Goal: Task Accomplishment & Management: Manage account settings

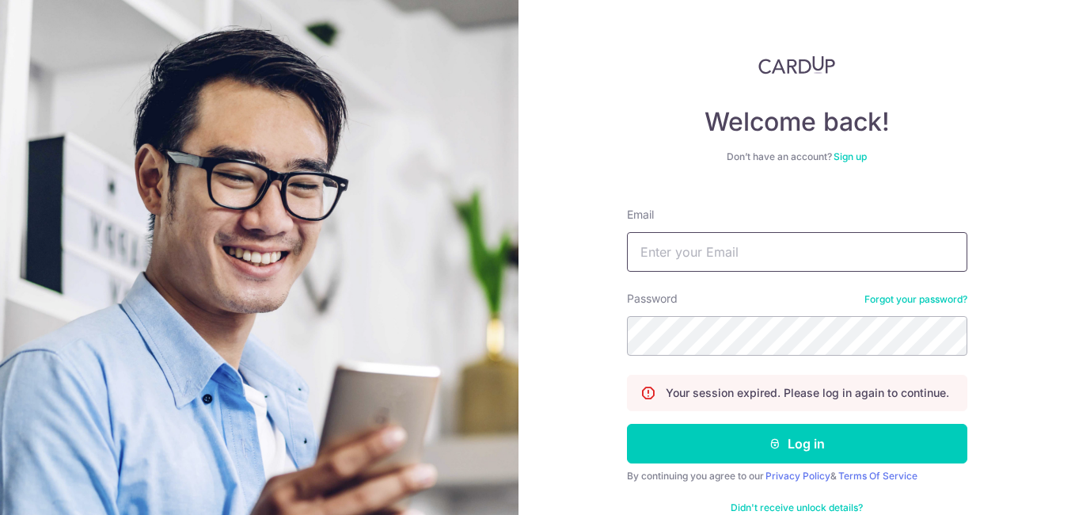
click at [799, 260] on input "Email" at bounding box center [797, 252] width 340 height 40
type input "[EMAIL_ADDRESS][DOMAIN_NAME]"
click at [627, 423] on button "Log in" at bounding box center [797, 443] width 340 height 40
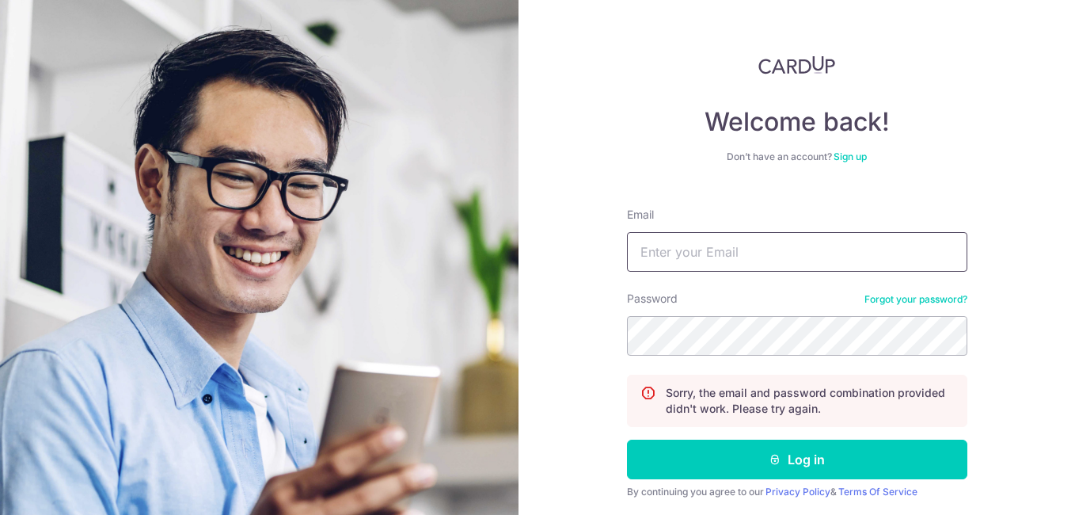
click at [779, 251] on input "Email" at bounding box center [797, 252] width 340 height 40
type input "[EMAIL_ADDRESS][DOMAIN_NAME]"
click at [627, 439] on button "Log in" at bounding box center [797, 459] width 340 height 40
click at [772, 249] on input "Email" at bounding box center [797, 252] width 340 height 40
type input "[EMAIL_ADDRESS][DOMAIN_NAME]"
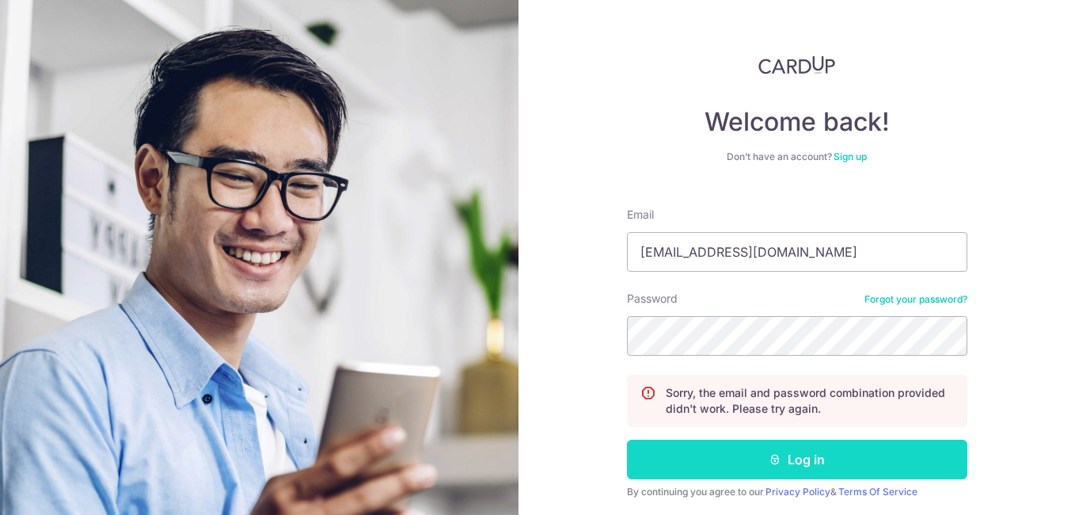
click at [811, 459] on button "Log in" at bounding box center [797, 459] width 340 height 40
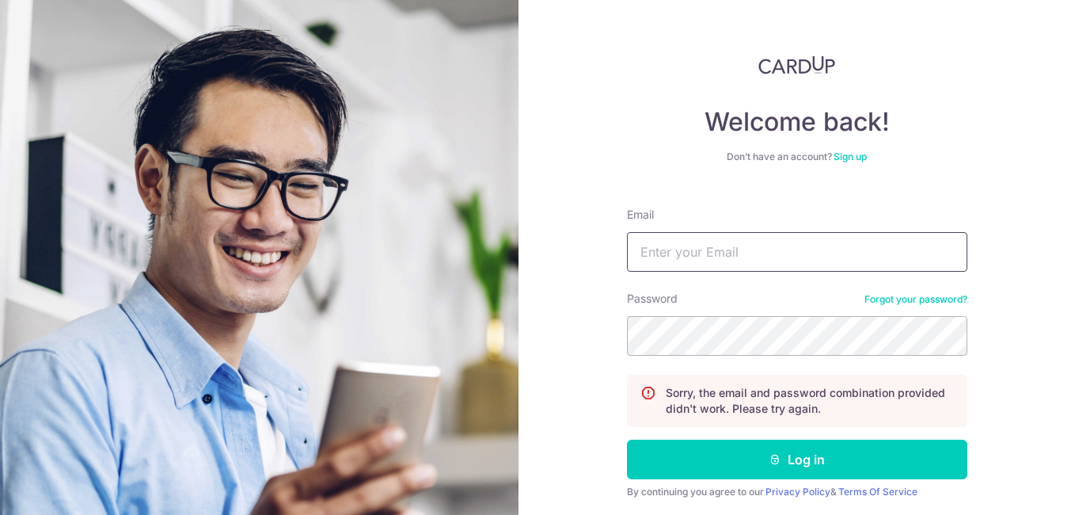
click at [786, 264] on input "Email" at bounding box center [797, 252] width 340 height 40
type input "[EMAIL_ADDRESS][DOMAIN_NAME]"
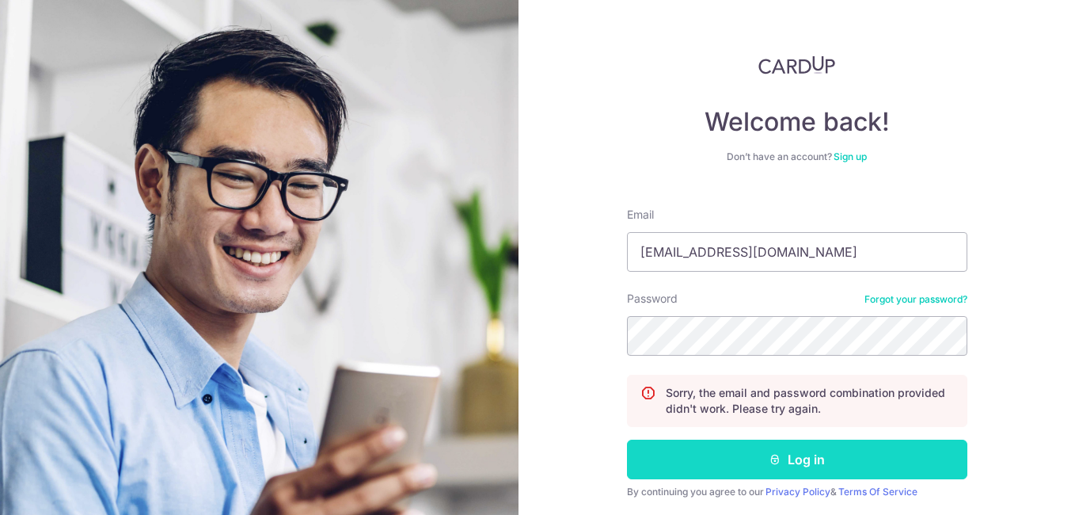
click at [936, 442] on button "Log in" at bounding box center [797, 459] width 340 height 40
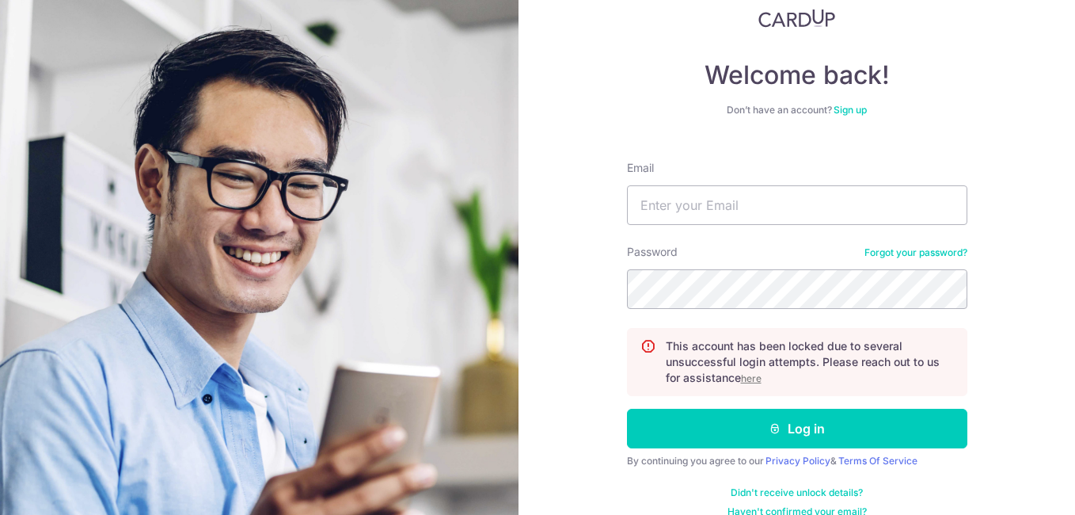
scroll to position [69, 0]
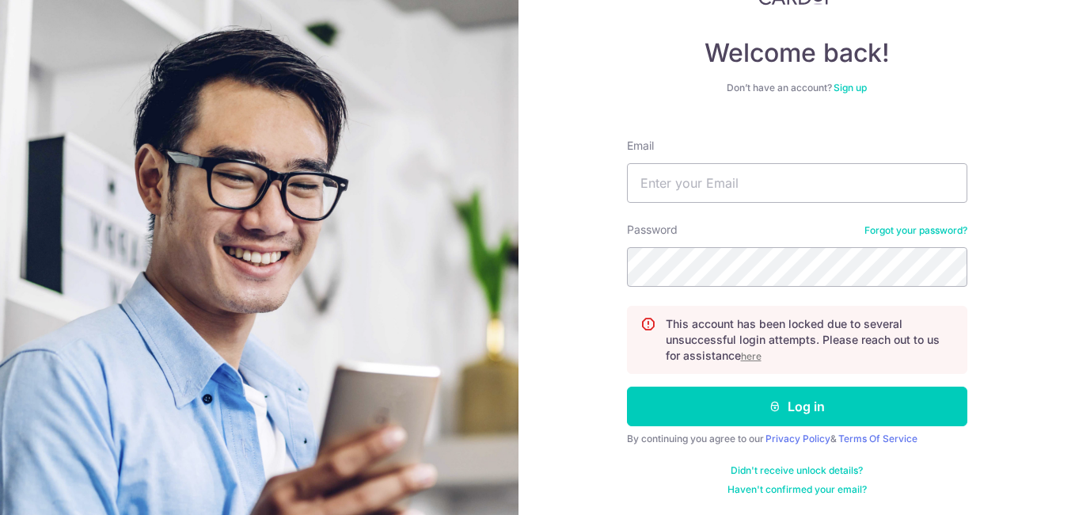
click at [749, 354] on u "here" at bounding box center [751, 356] width 21 height 12
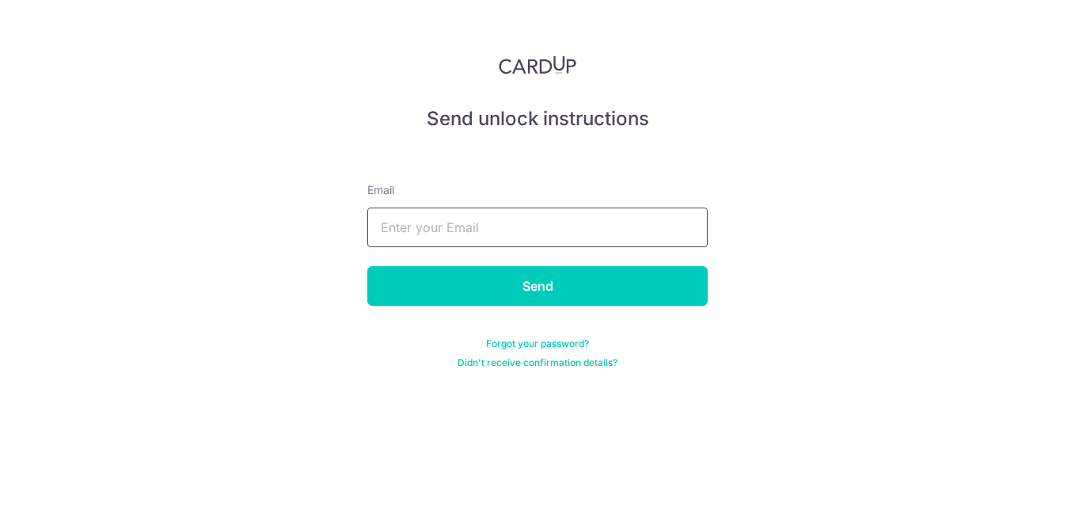
click at [509, 237] on input "text" at bounding box center [537, 227] width 340 height 40
type input "[EMAIL_ADDRESS][DOMAIN_NAME]"
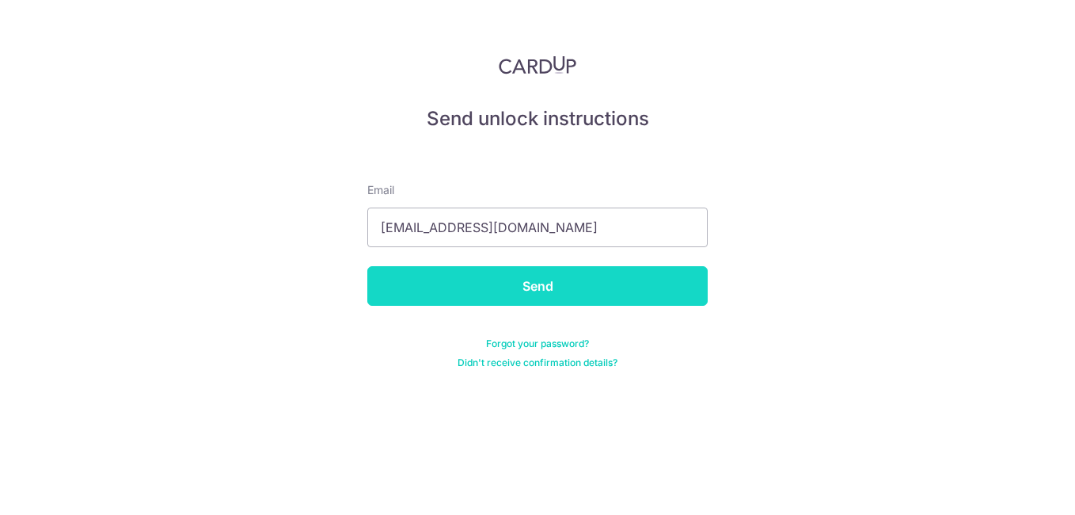
click at [480, 277] on input "Send" at bounding box center [537, 286] width 340 height 40
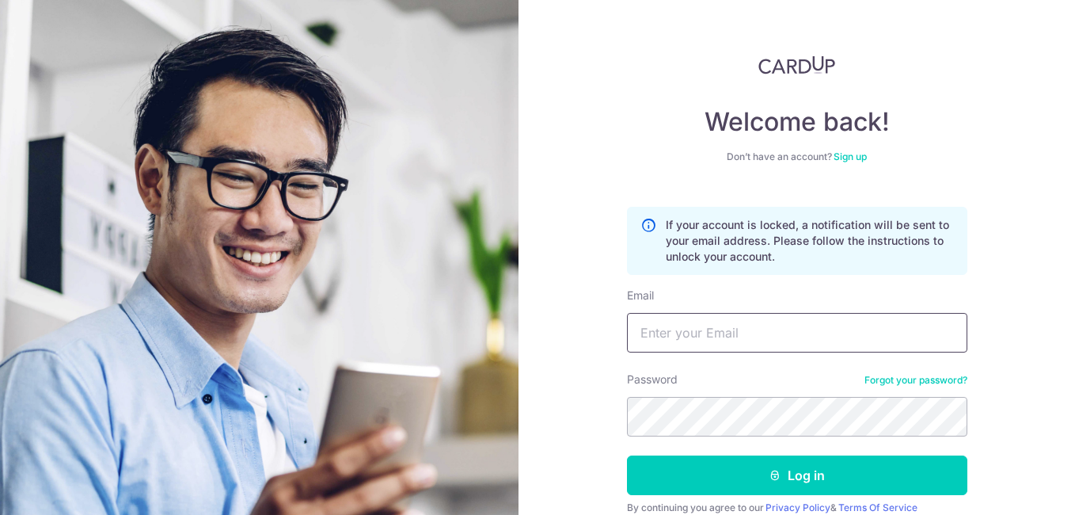
click at [804, 332] on input "Email" at bounding box center [797, 333] width 340 height 40
type input "[EMAIL_ADDRESS][DOMAIN_NAME]"
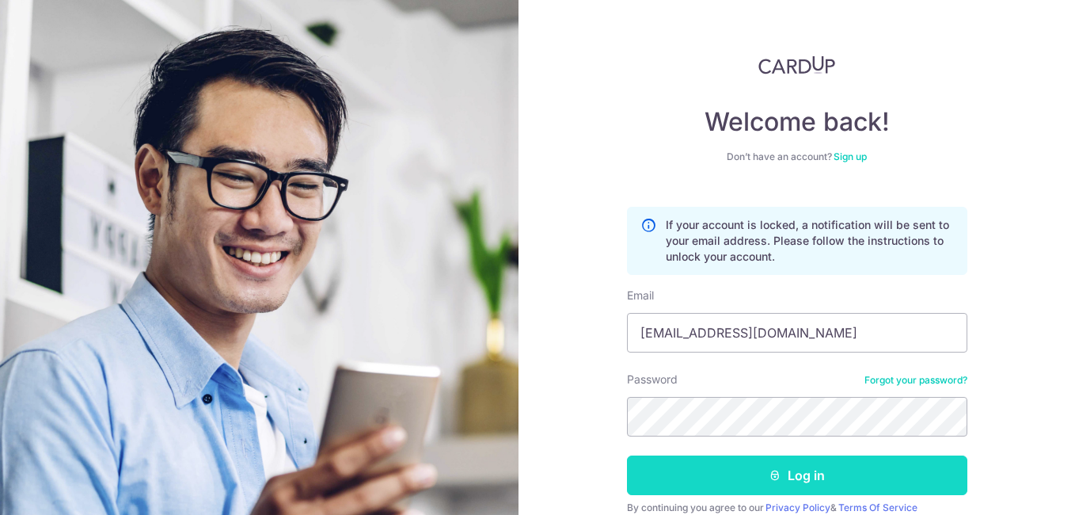
click at [823, 473] on button "Log in" at bounding box center [797, 475] width 340 height 40
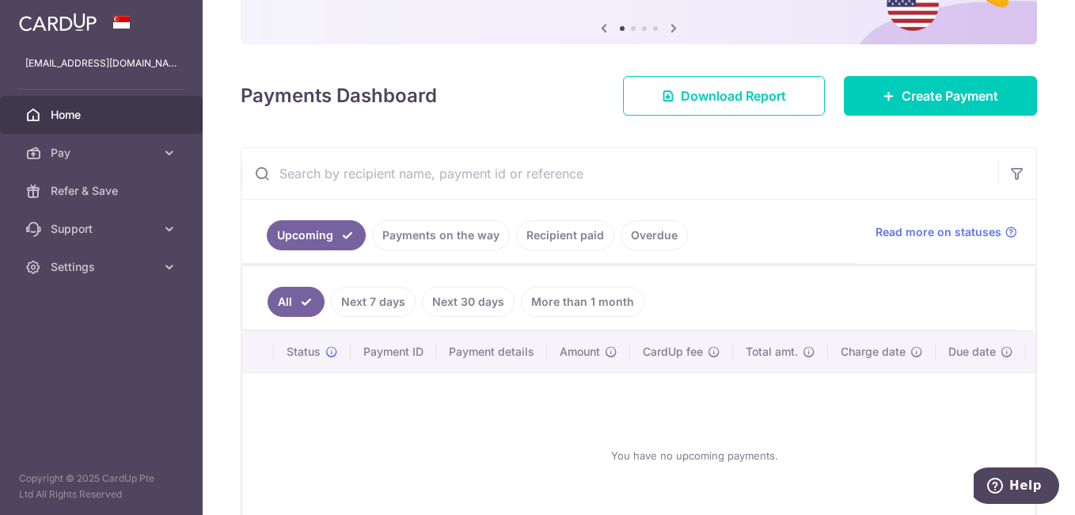
scroll to position [267, 0]
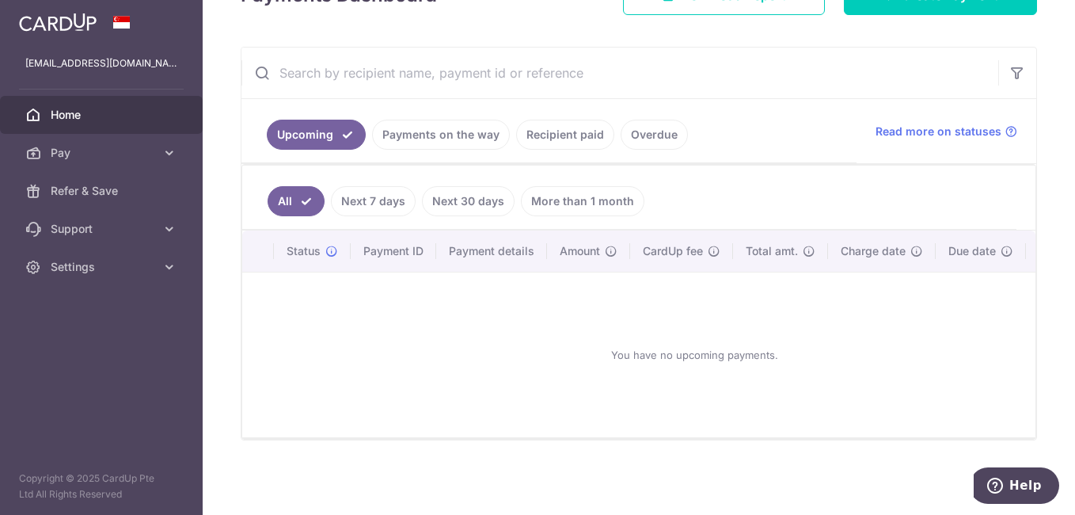
click at [379, 189] on link "Next 7 days" at bounding box center [373, 201] width 85 height 30
click at [426, 134] on link "Payments on the way" at bounding box center [441, 135] width 138 height 30
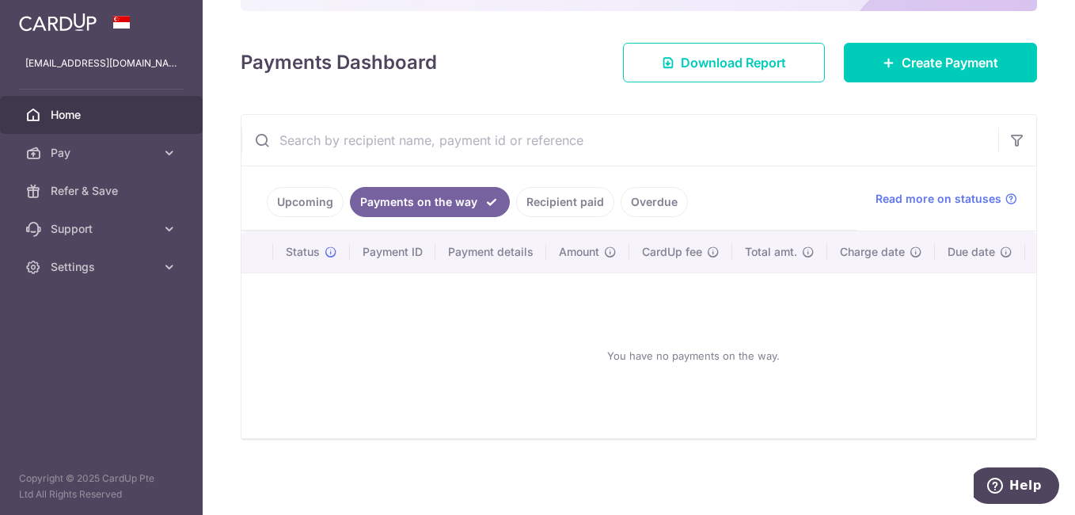
scroll to position [199, 0]
click at [549, 193] on link "Recipient paid" at bounding box center [565, 202] width 98 height 30
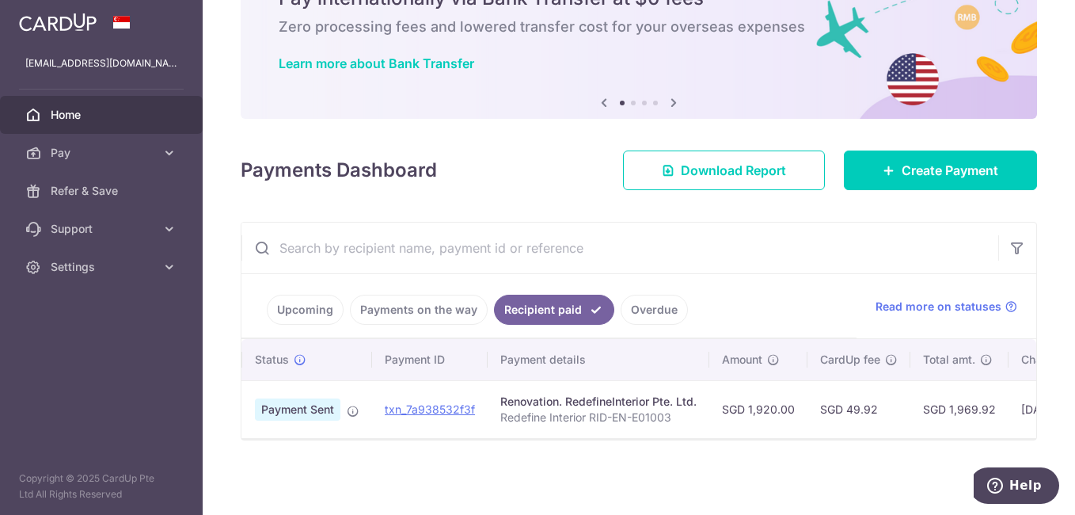
scroll to position [0, 0]
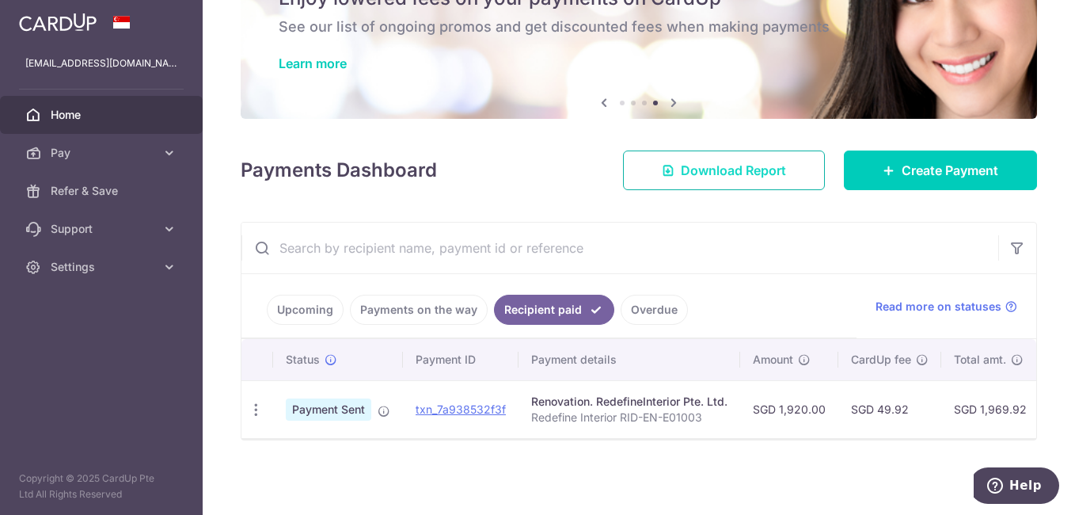
click at [724, 169] on span "Download Report" at bounding box center [733, 170] width 105 height 19
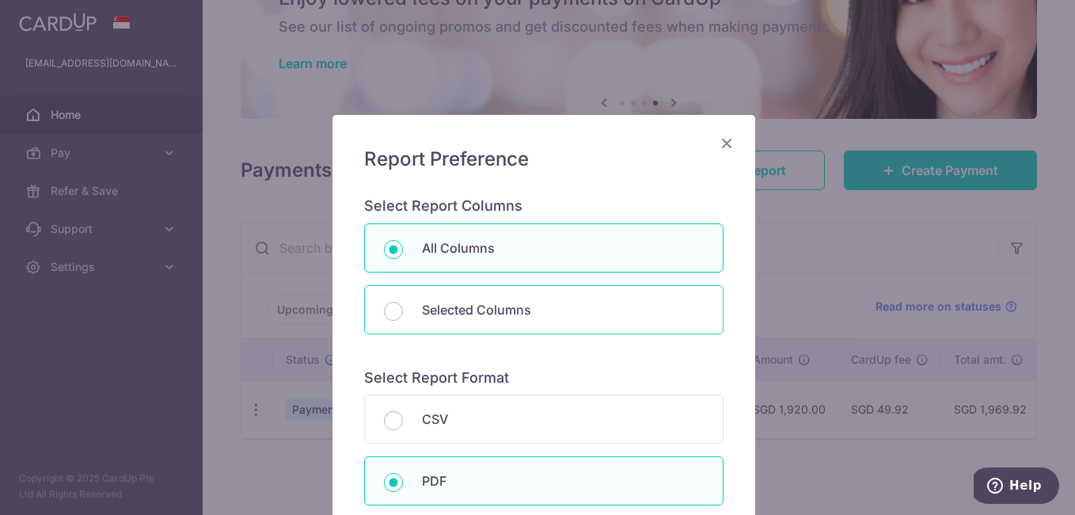
click at [640, 306] on p "Selected Columns" at bounding box center [563, 309] width 282 height 19
click at [403, 306] on input "Selected Columns" at bounding box center [393, 311] width 19 height 19
radio input "false"
radio input "true"
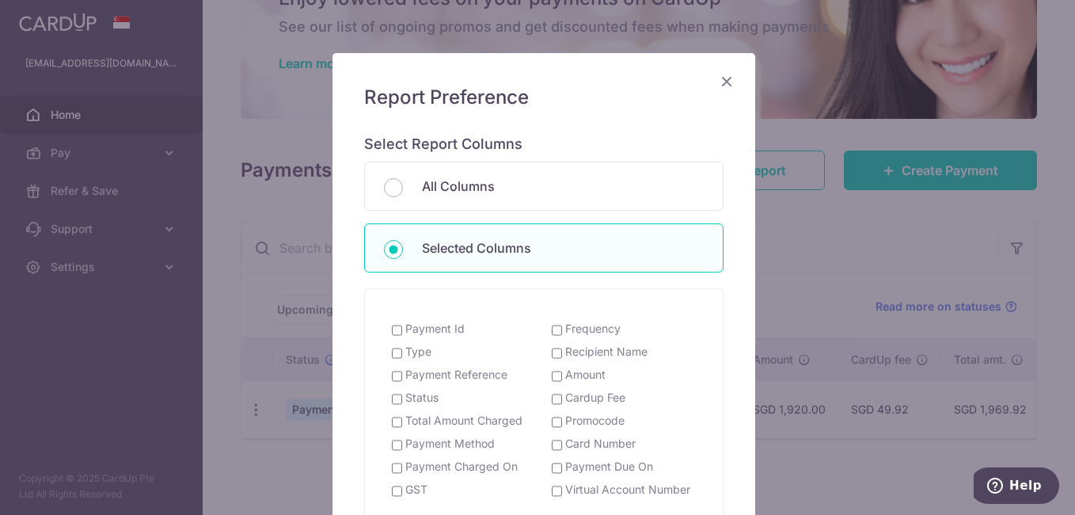
scroll to position [158, 0]
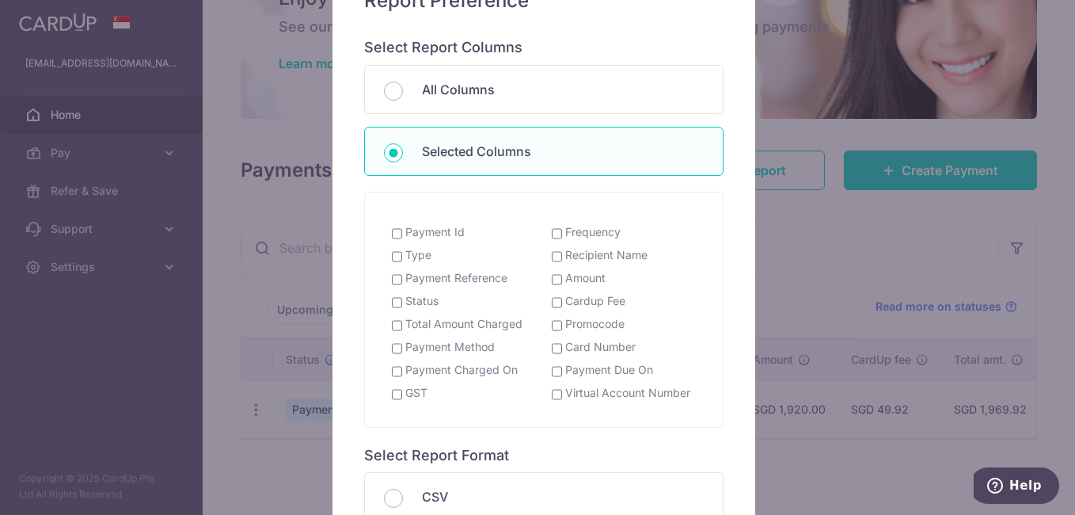
click at [465, 279] on label "Payment Reference" at bounding box center [456, 278] width 102 height 16
click at [402, 279] on input "Payment Reference" at bounding box center [397, 279] width 10 height 13
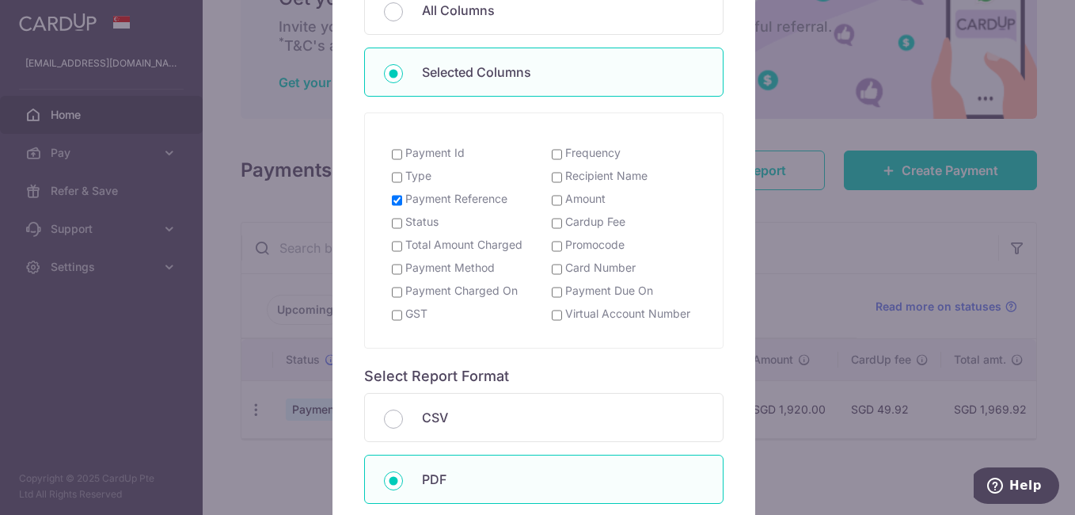
scroll to position [317, 0]
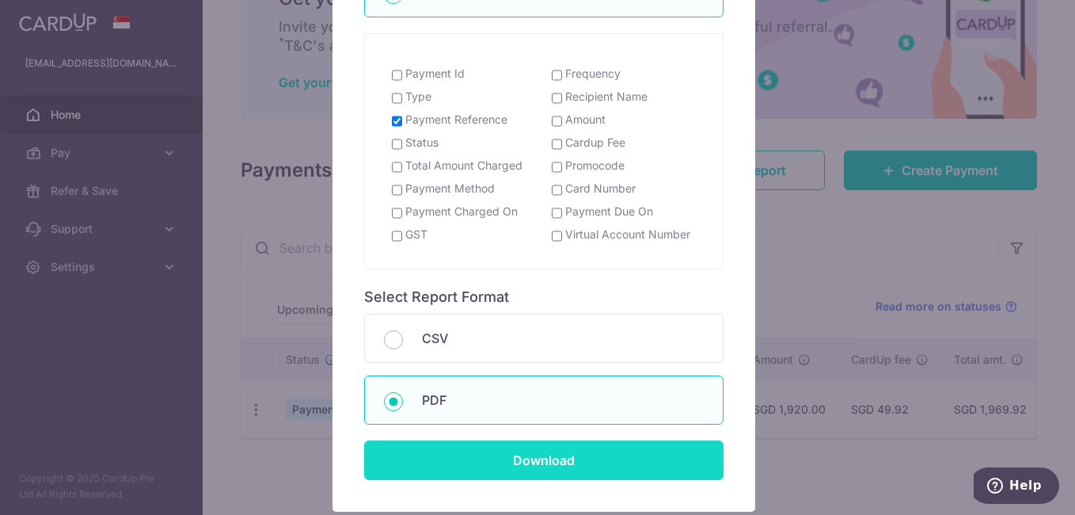
click at [512, 472] on input "Download" at bounding box center [543, 460] width 359 height 40
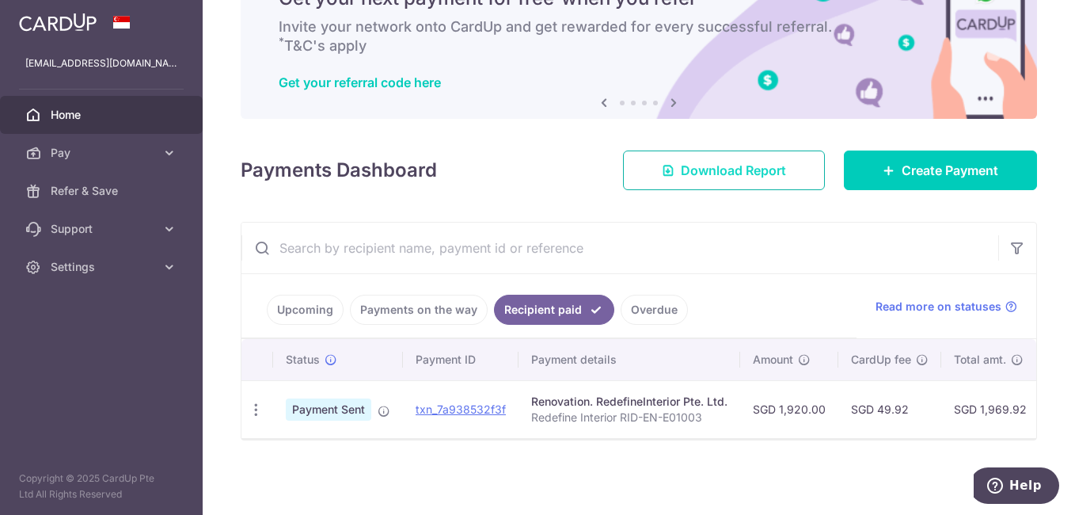
click at [748, 165] on span "Download Report" at bounding box center [733, 170] width 105 height 19
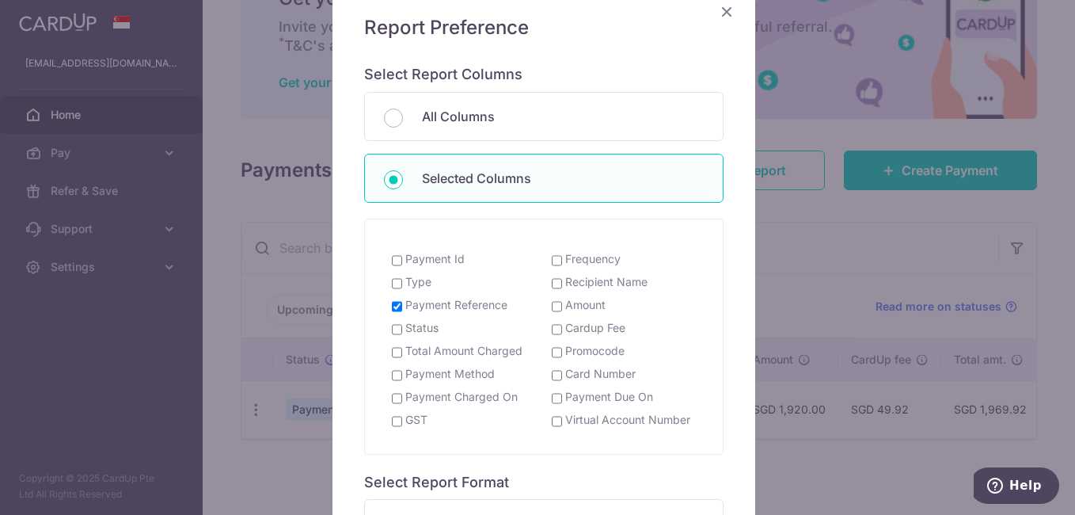
scroll to position [158, 0]
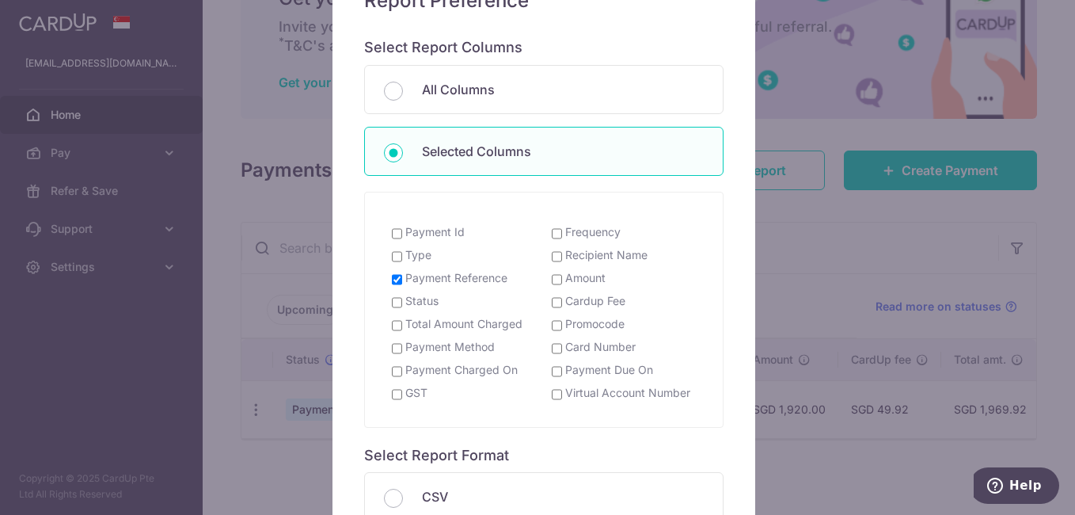
click at [393, 271] on span "Payment Reference" at bounding box center [450, 278] width 116 height 16
click at [392, 278] on input "Payment Reference" at bounding box center [397, 279] width 10 height 13
checkbox input "false"
click at [552, 298] on input "Cardup Fee" at bounding box center [557, 302] width 10 height 13
checkbox input "true"
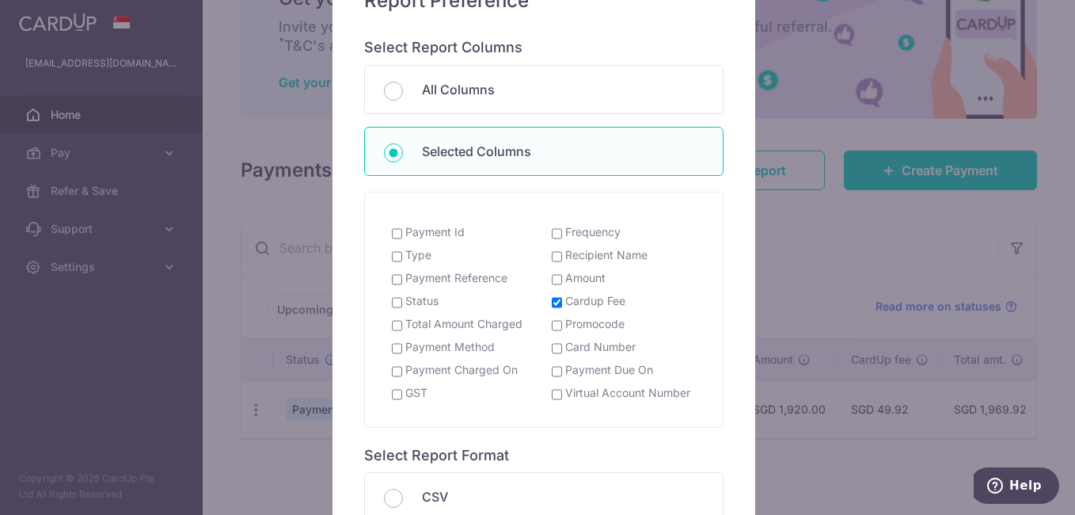
click at [552, 348] on input "Card Number" at bounding box center [557, 348] width 10 height 13
checkbox input "false"
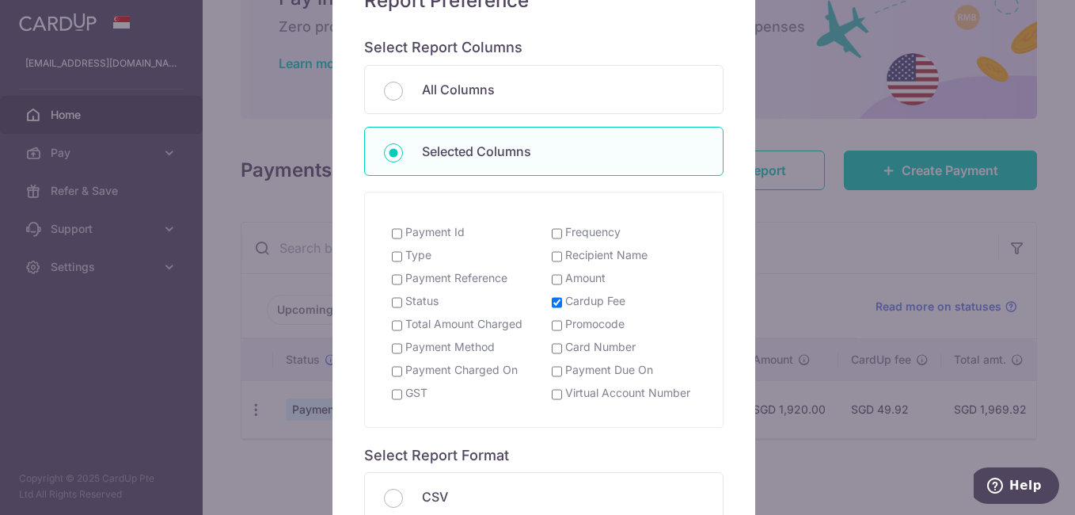
click at [553, 302] on input "Cardup Fee" at bounding box center [557, 302] width 10 height 13
checkbox input "false"
click at [392, 235] on input "Payment Id" at bounding box center [397, 233] width 10 height 13
checkbox input "true"
click at [552, 237] on input "Frequency" at bounding box center [557, 233] width 10 height 13
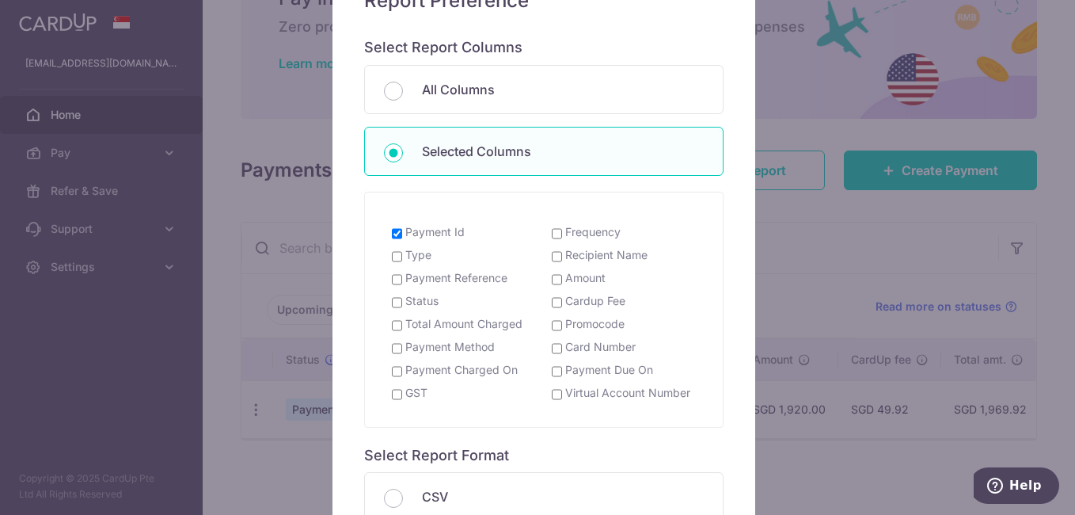
checkbox input "true"
click at [552, 252] on input "Recipient Name" at bounding box center [557, 256] width 10 height 13
checkbox input "true"
click at [392, 256] on input "Type" at bounding box center [397, 256] width 10 height 13
checkbox input "true"
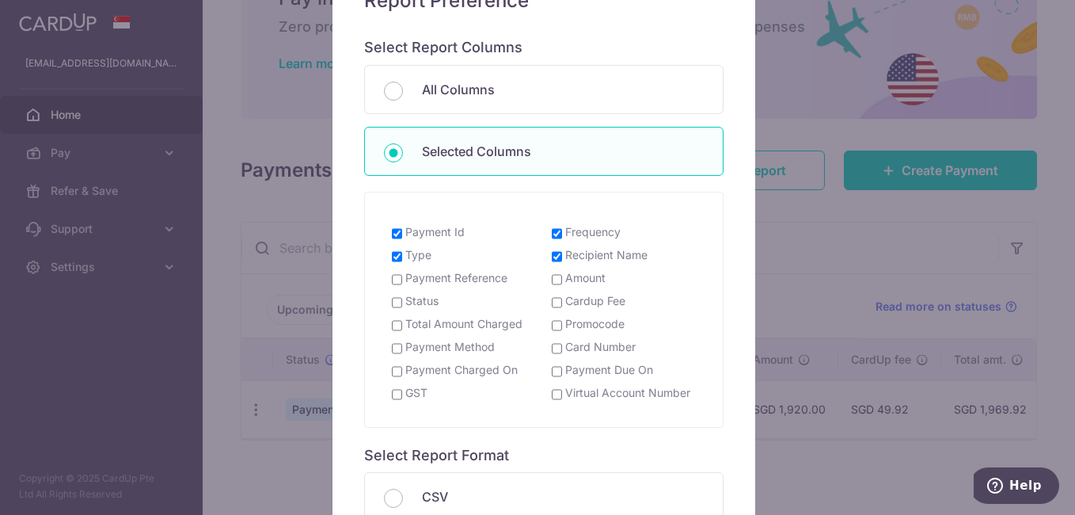
click at [397, 278] on span "Payment Reference" at bounding box center [450, 278] width 116 height 16
click at [392, 309] on div "Status" at bounding box center [464, 303] width 160 height 20
click at [392, 283] on input "Payment Reference" at bounding box center [397, 279] width 10 height 13
checkbox input "true"
click at [392, 301] on input "Status" at bounding box center [397, 302] width 10 height 13
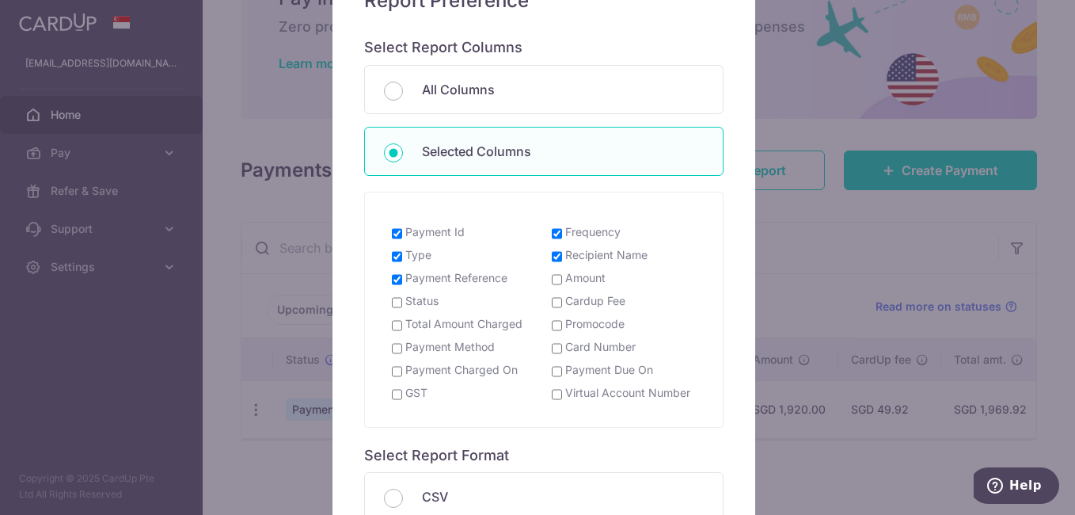
checkbox input "true"
click at [552, 304] on input "Cardup Fee" at bounding box center [557, 302] width 10 height 13
checkbox input "false"
click at [552, 317] on span "Promocode" at bounding box center [588, 324] width 73 height 16
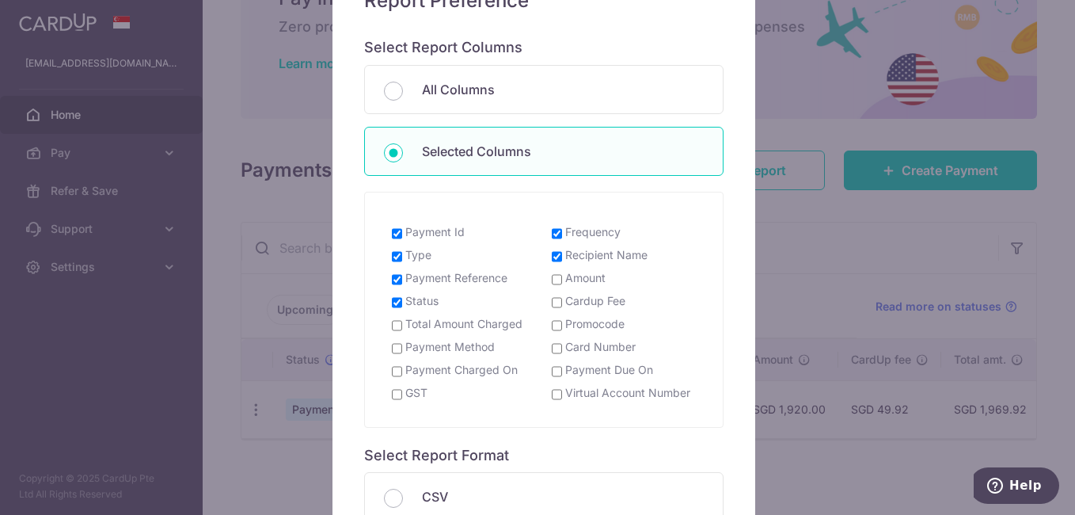
click at [554, 327] on input "Promocode" at bounding box center [557, 325] width 10 height 13
checkbox input "true"
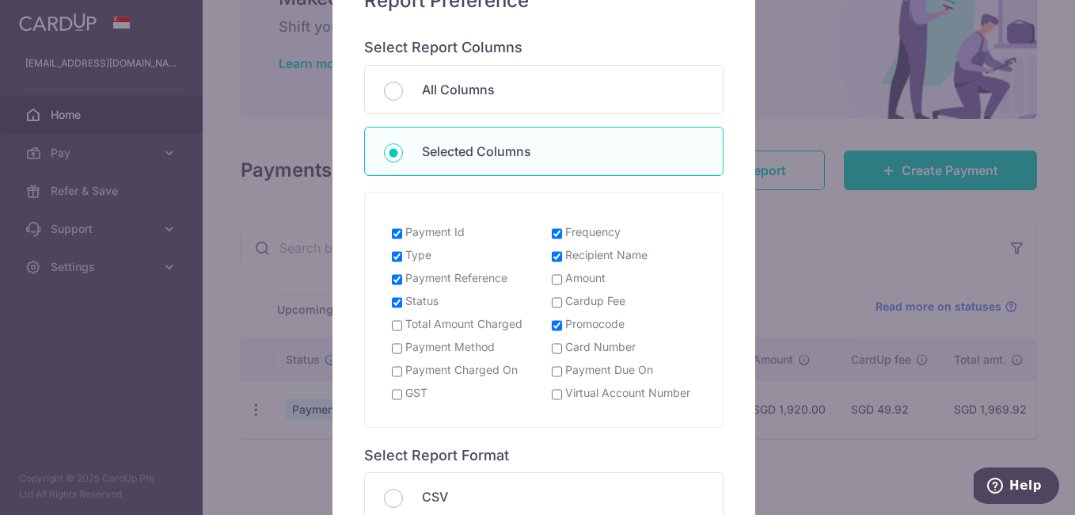
click at [553, 351] on input "Card Number" at bounding box center [557, 348] width 10 height 13
checkbox input "true"
click at [552, 374] on input "Payment Due On" at bounding box center [557, 371] width 10 height 13
checkbox input "true"
click at [553, 400] on input "Virtual Account Number" at bounding box center [557, 394] width 10 height 13
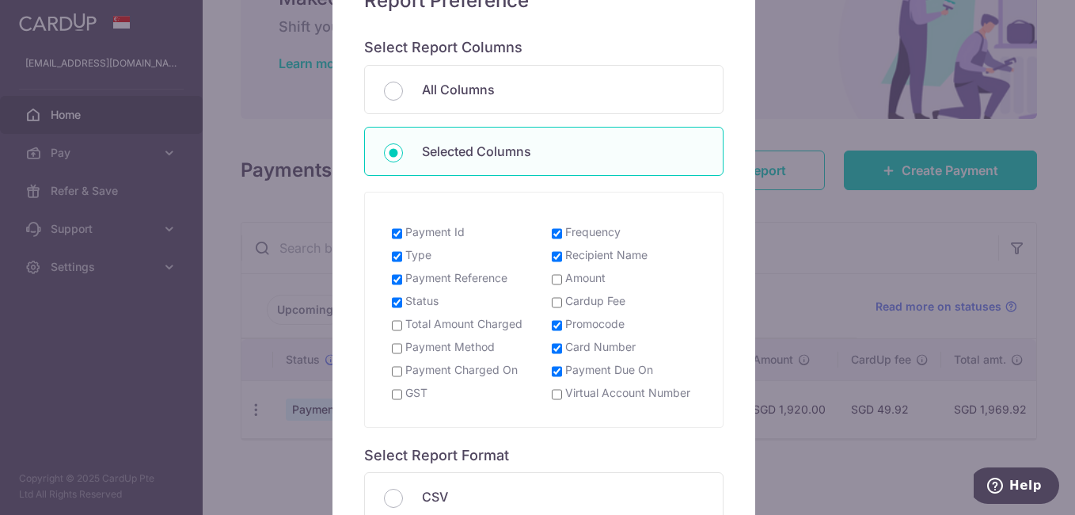
checkbox input "true"
click at [397, 397] on span "GST" at bounding box center [410, 393] width 36 height 16
click at [395, 392] on input "GST" at bounding box center [397, 394] width 10 height 13
checkbox input "true"
click at [405, 365] on label "Payment Charged On" at bounding box center [461, 370] width 112 height 16
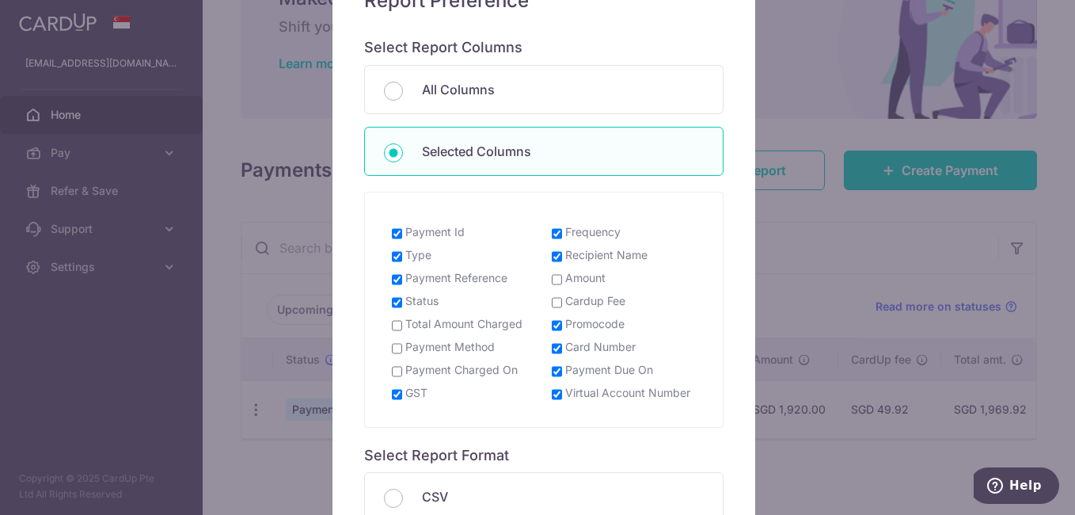
click at [398, 365] on input "Payment Charged On" at bounding box center [397, 371] width 10 height 13
checkbox input "true"
click at [392, 350] on input "Payment Method" at bounding box center [397, 348] width 10 height 13
checkbox input "true"
click at [392, 319] on input "Total Amount Charged" at bounding box center [397, 325] width 10 height 13
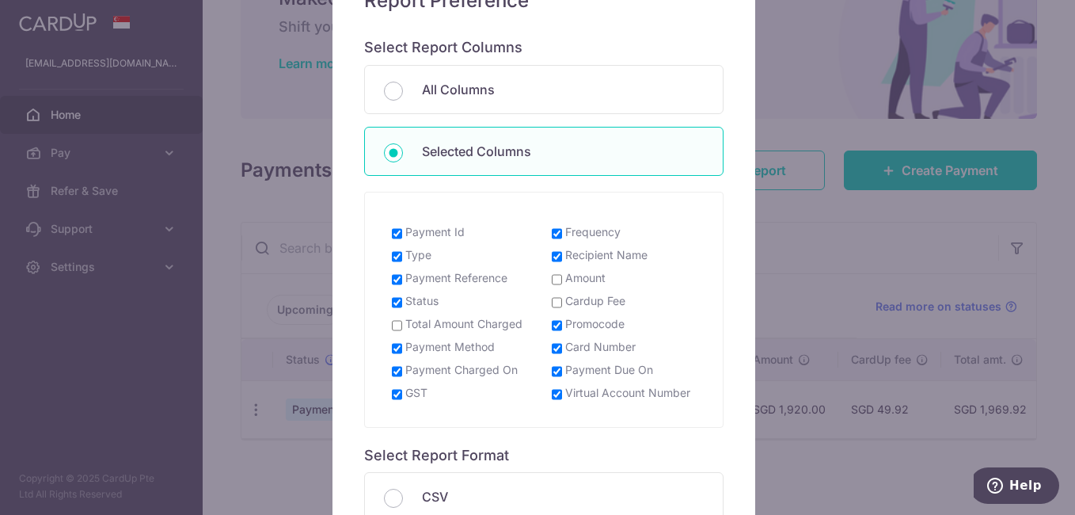
checkbox input "true"
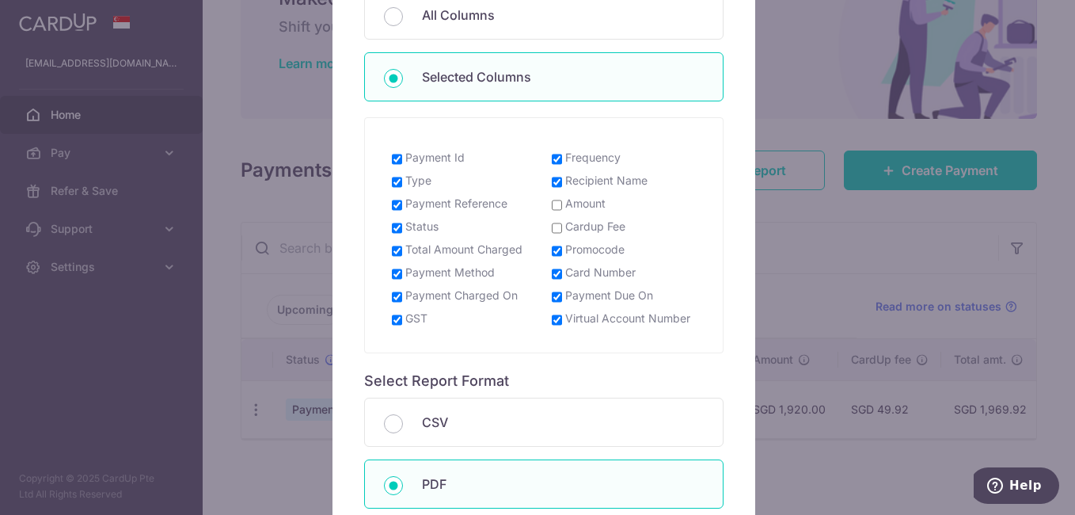
scroll to position [317, 0]
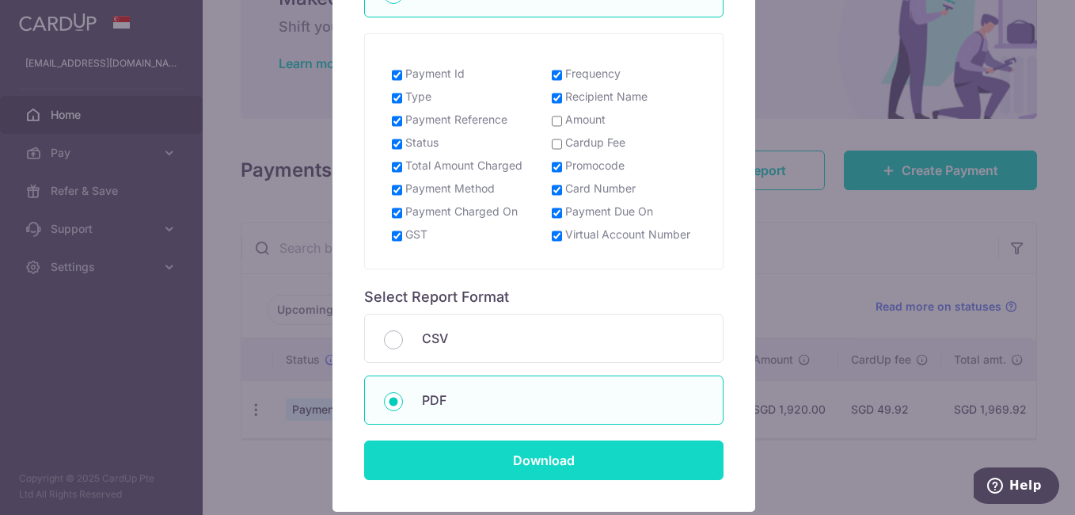
click at [508, 450] on input "Download" at bounding box center [543, 460] width 359 height 40
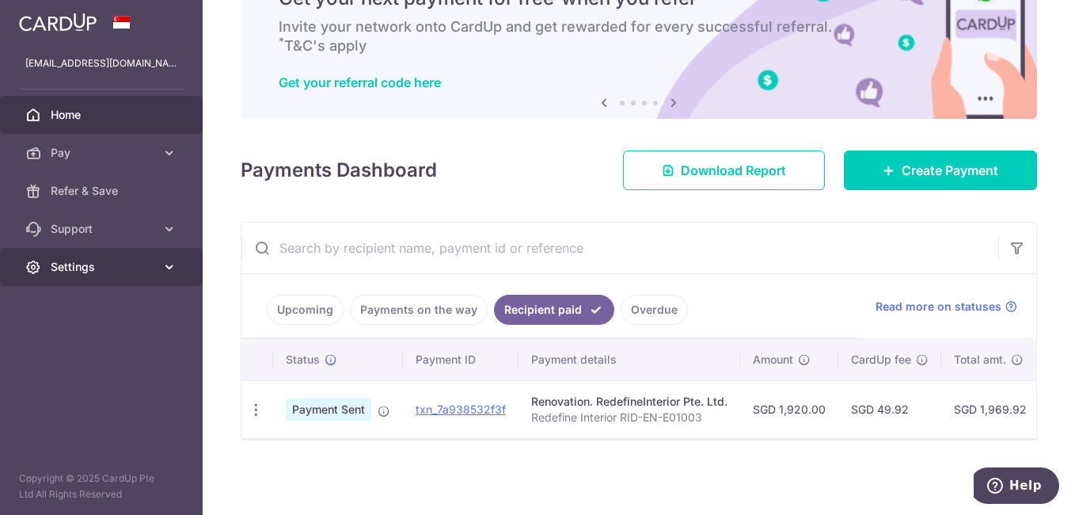
click at [94, 274] on span "Settings" at bounding box center [103, 267] width 104 height 16
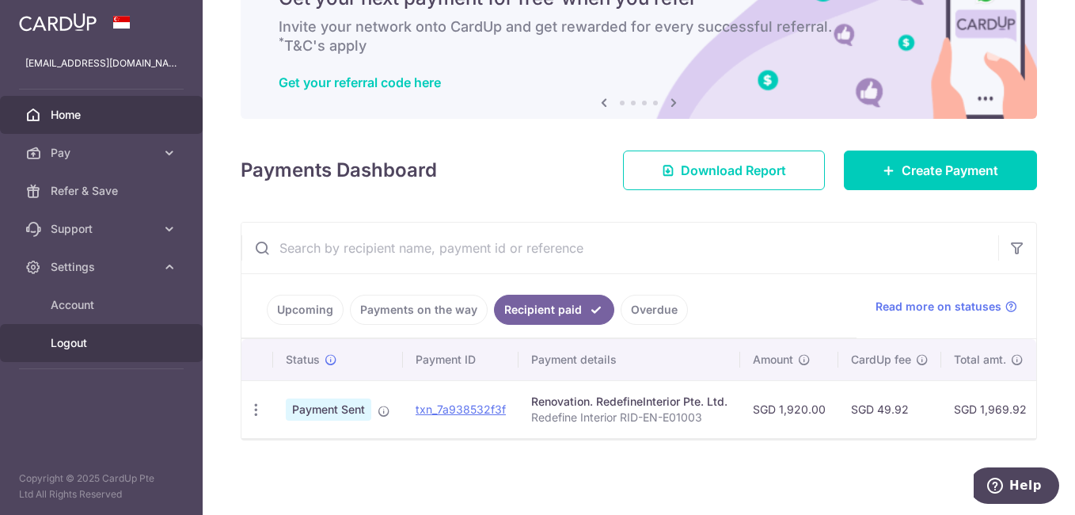
click at [114, 330] on link "Logout" at bounding box center [101, 343] width 203 height 38
